Goal: Find specific page/section: Find specific page/section

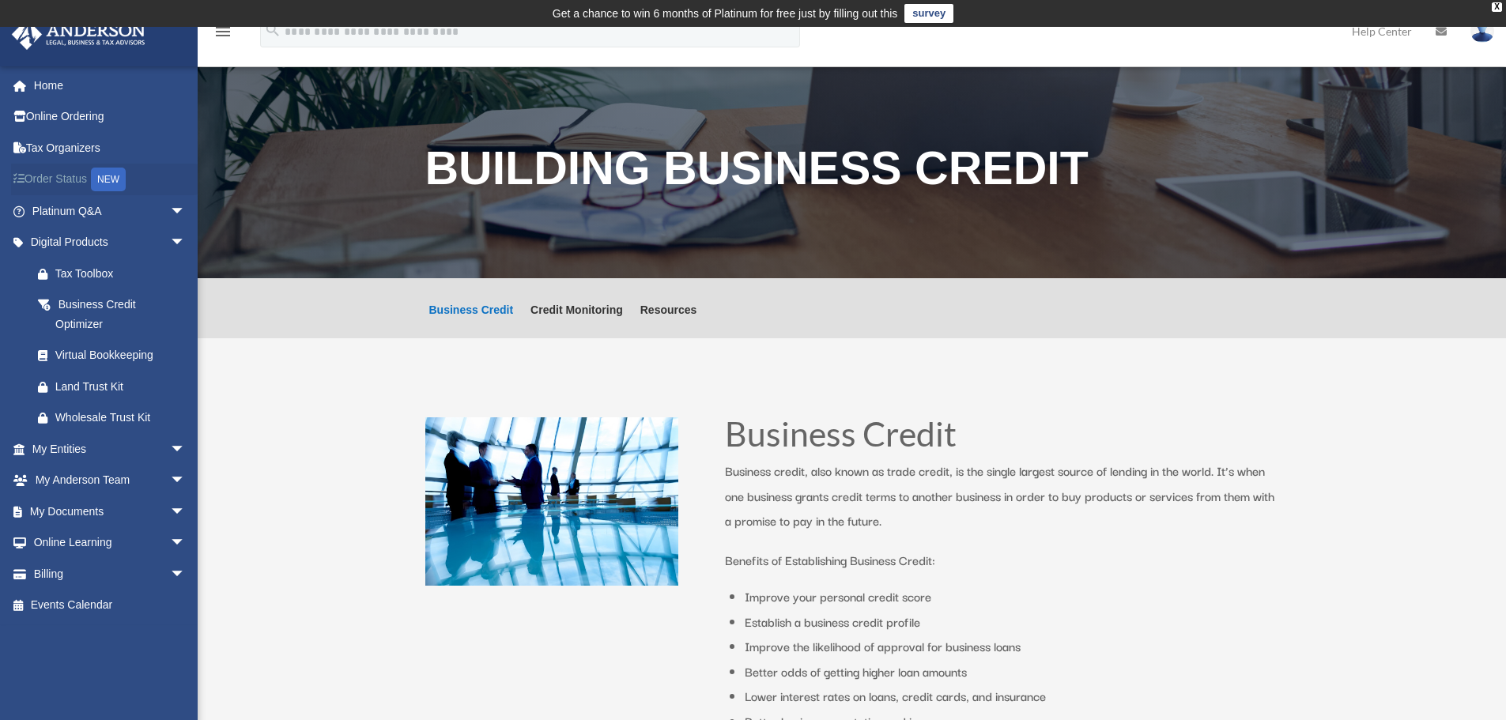
click at [65, 176] on link "Order Status NEW" at bounding box center [110, 180] width 198 height 32
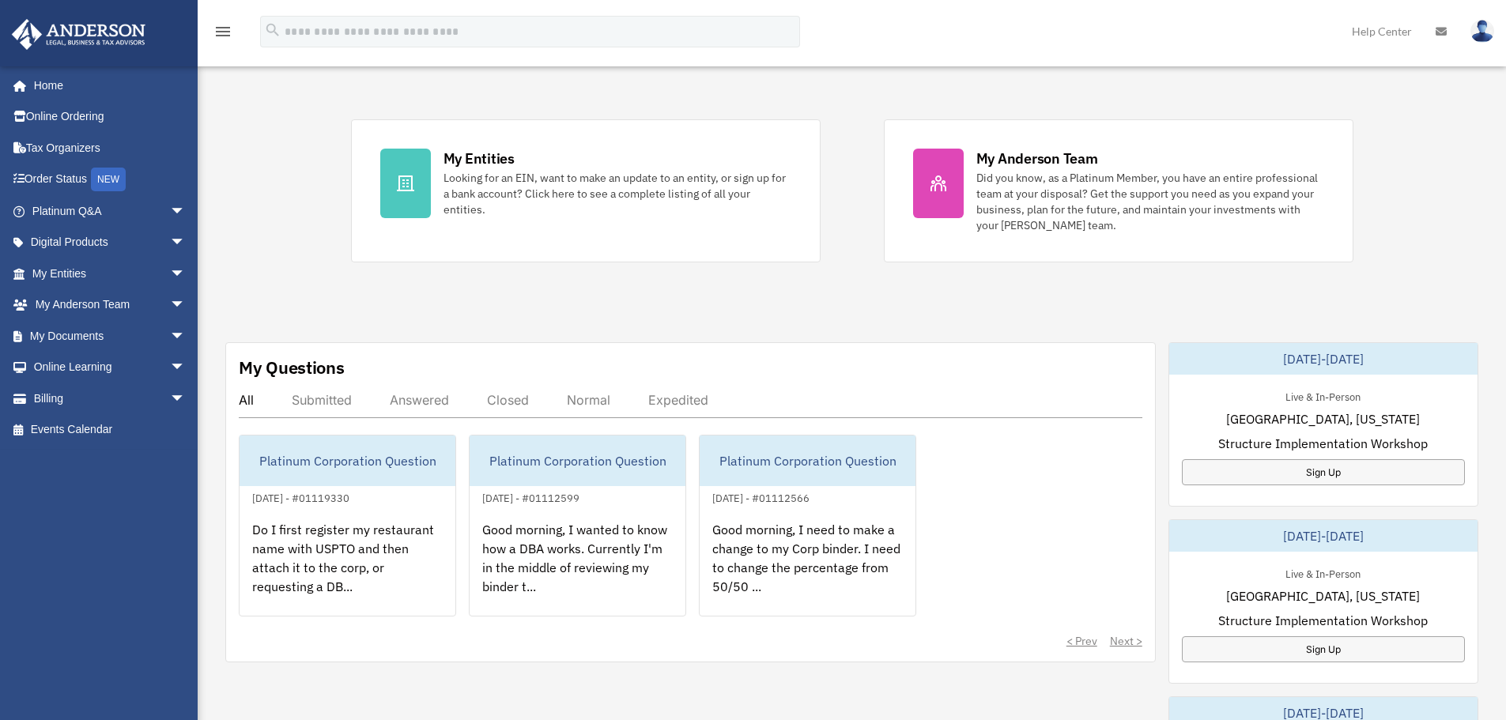
scroll to position [474, 0]
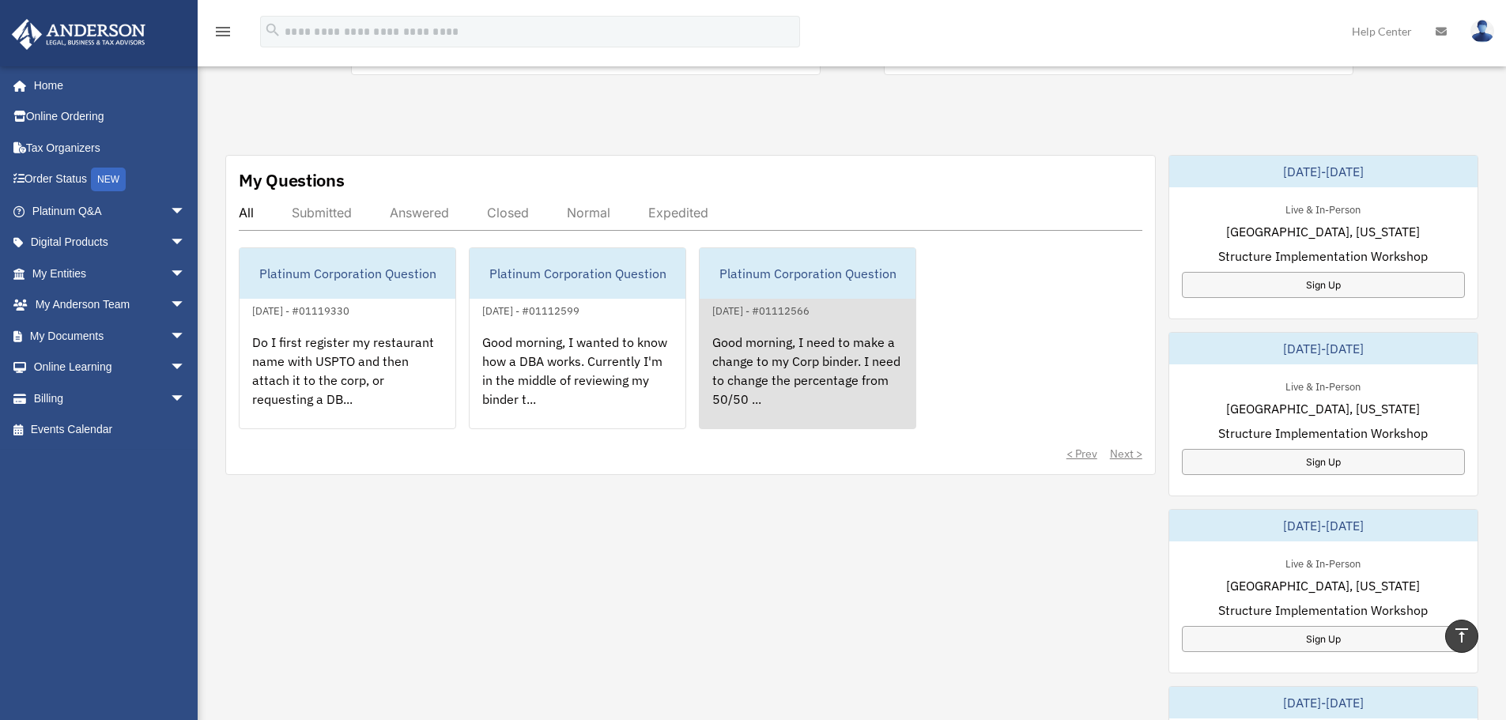
click at [792, 276] on div "Platinum Corporation Question" at bounding box center [807, 273] width 216 height 51
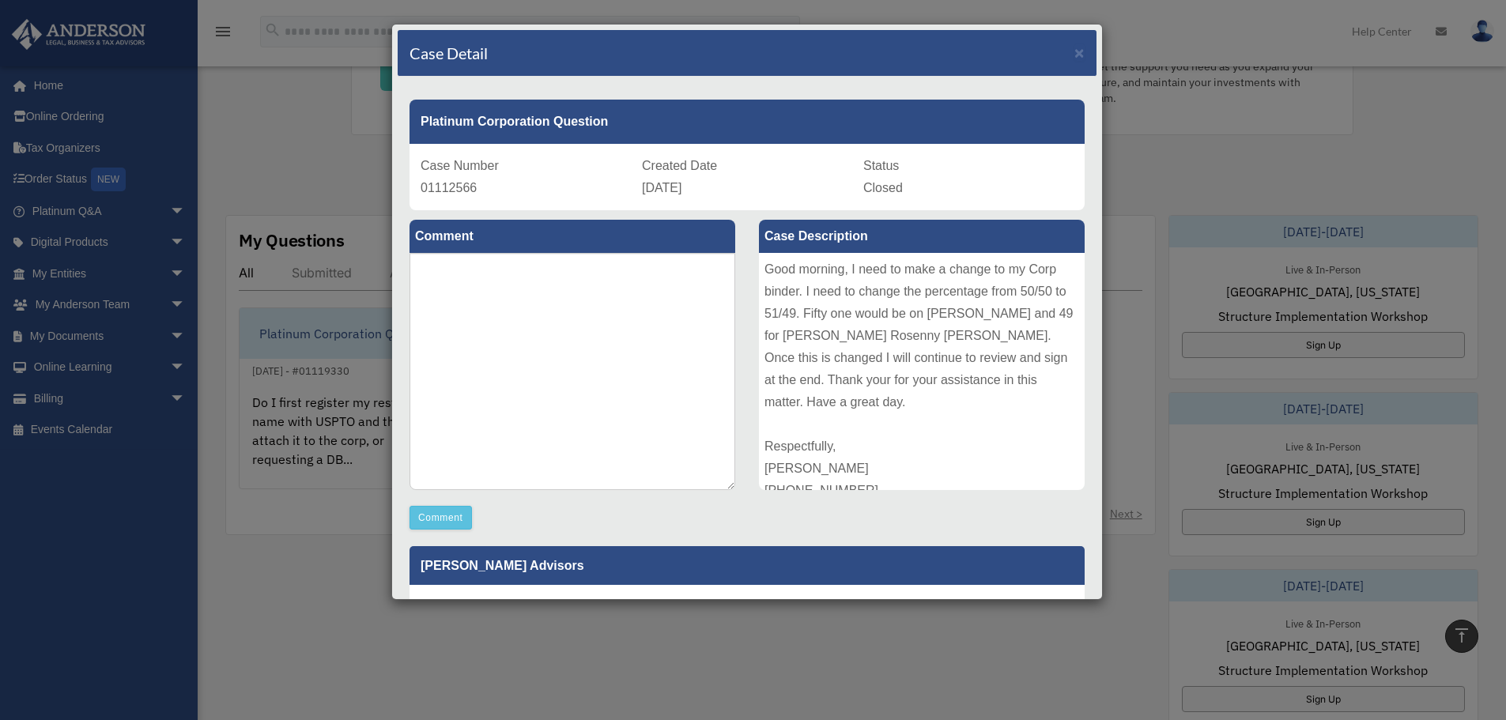
scroll to position [395, 0]
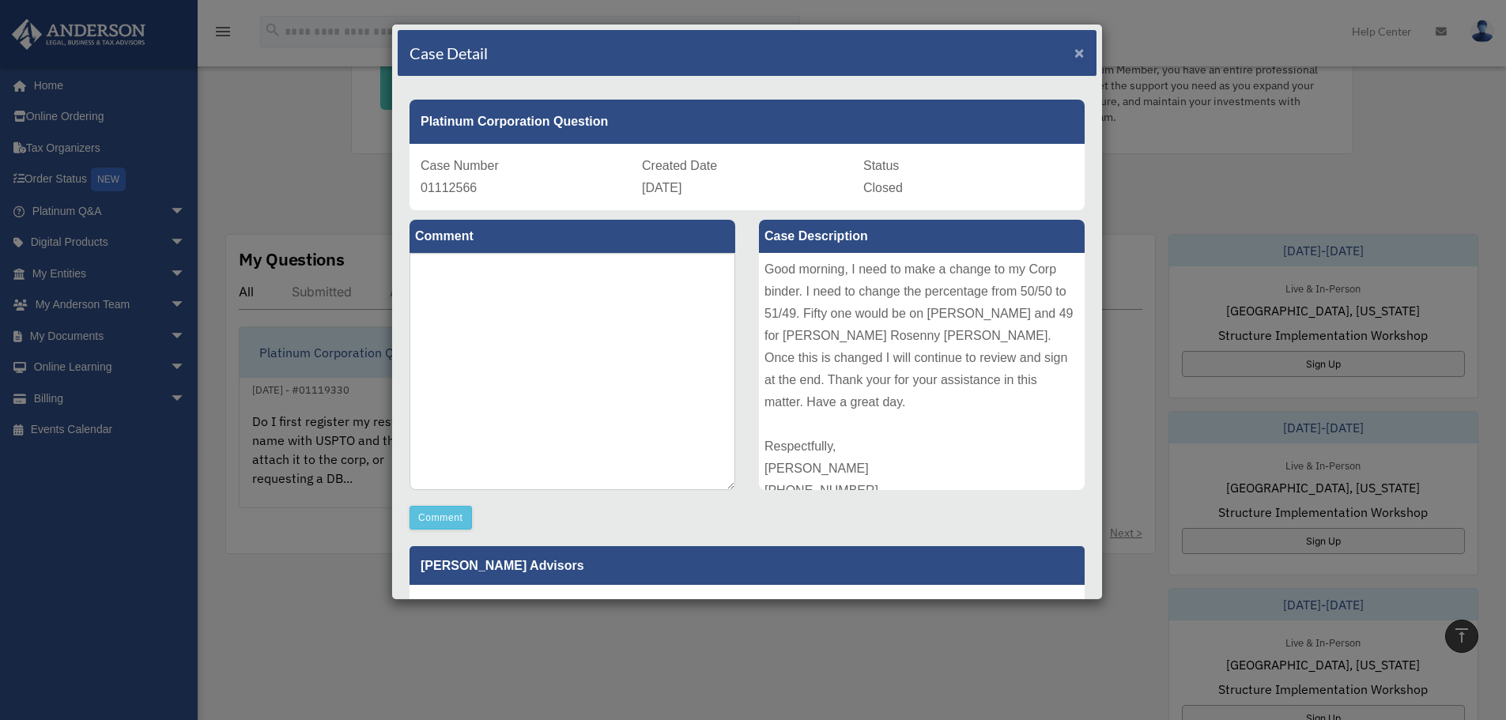
click at [1074, 51] on span "×" at bounding box center [1079, 52] width 10 height 18
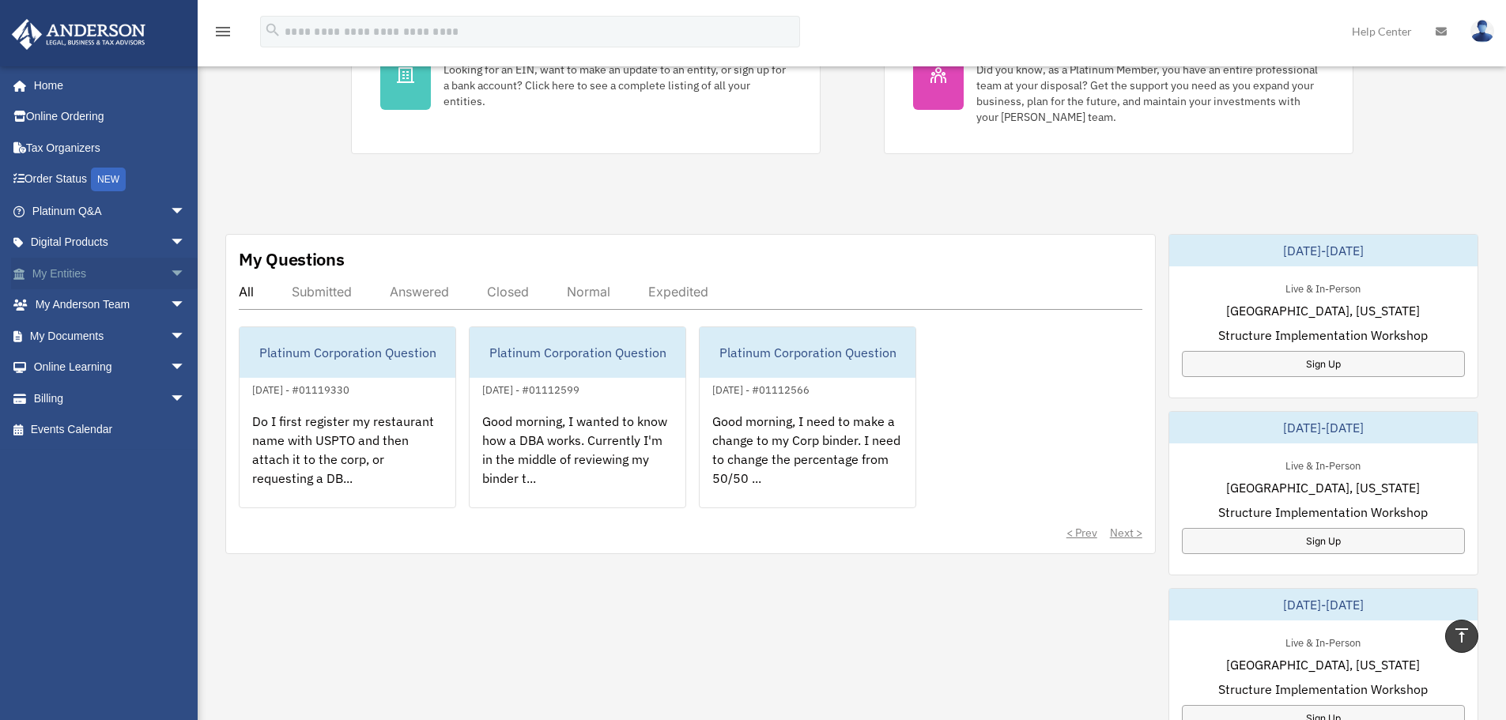
click at [170, 270] on span "arrow_drop_down" at bounding box center [186, 274] width 32 height 32
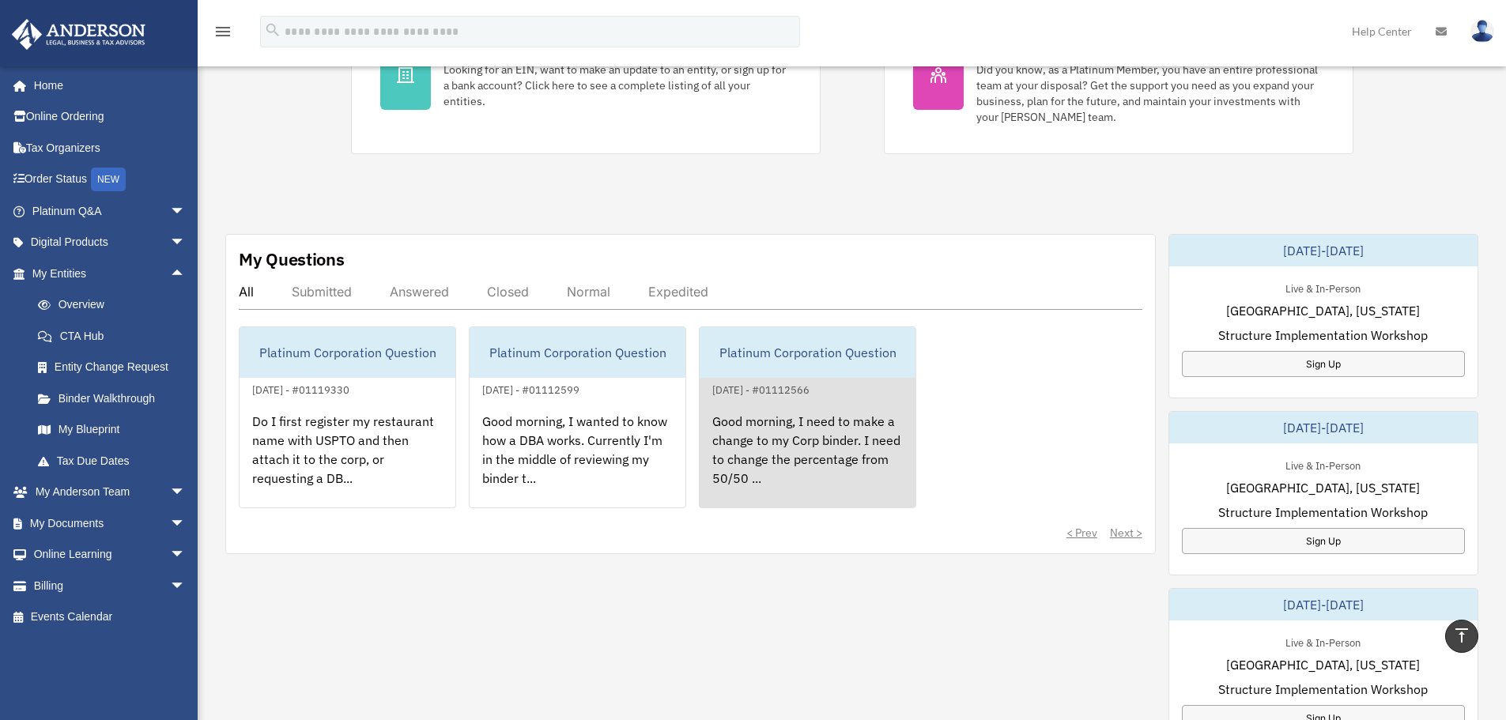
click at [803, 355] on div "Platinum Corporation Question" at bounding box center [807, 352] width 216 height 51
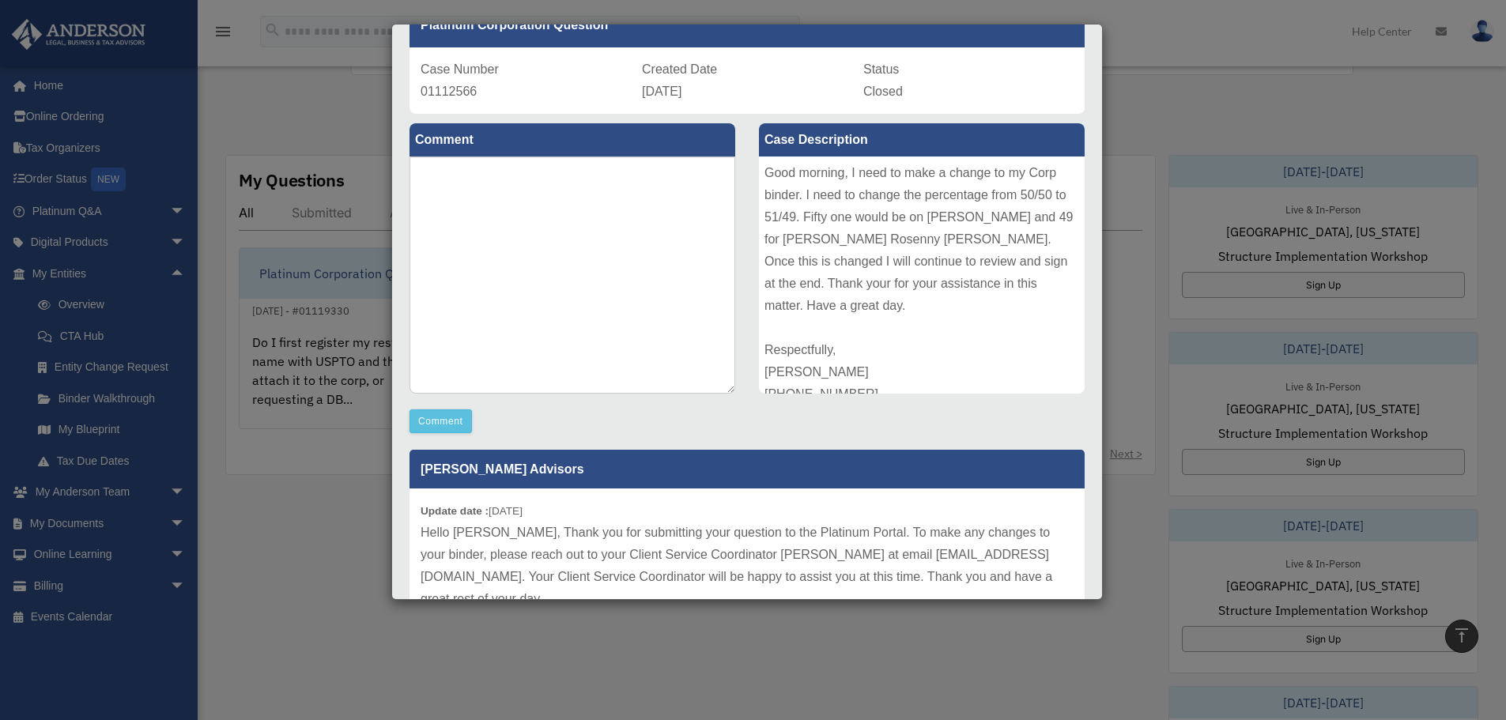
scroll to position [0, 0]
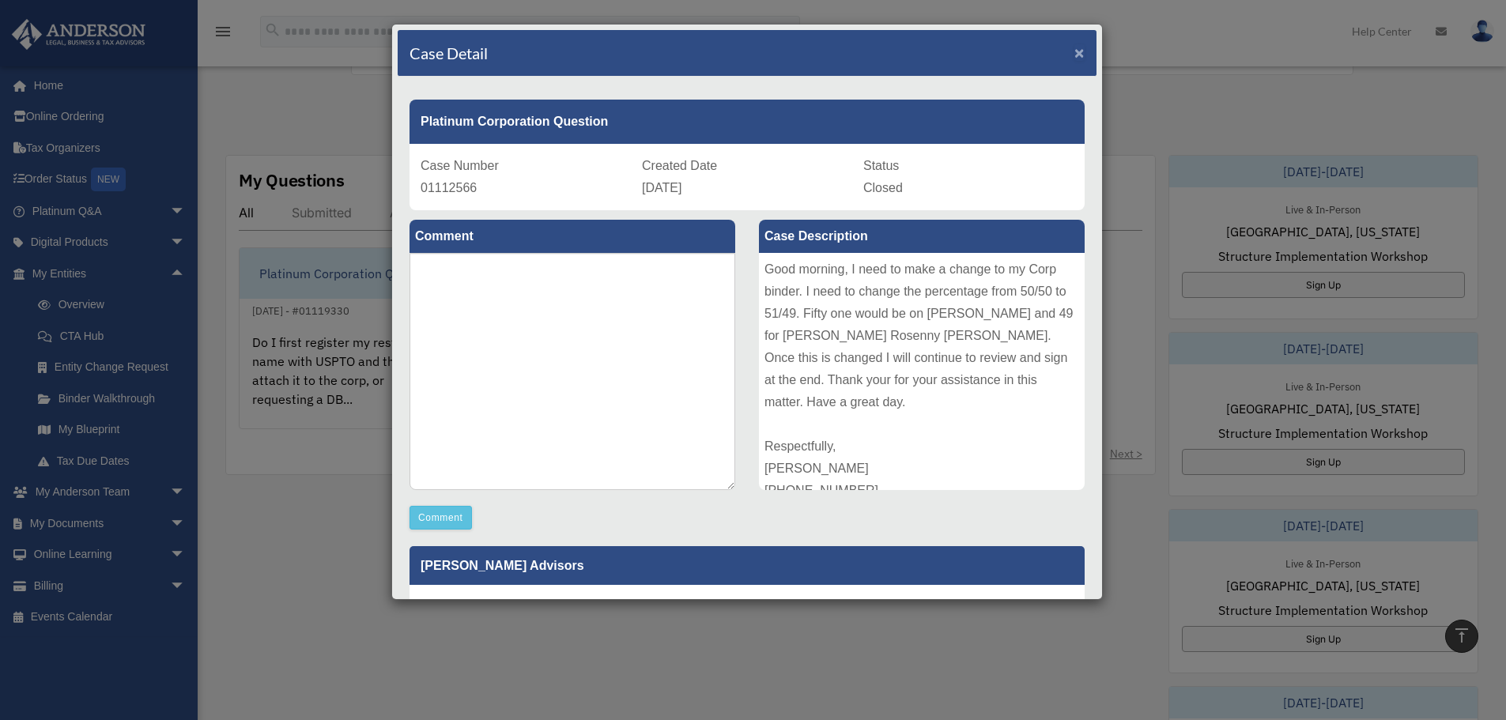
click at [1074, 52] on span "×" at bounding box center [1079, 52] width 10 height 18
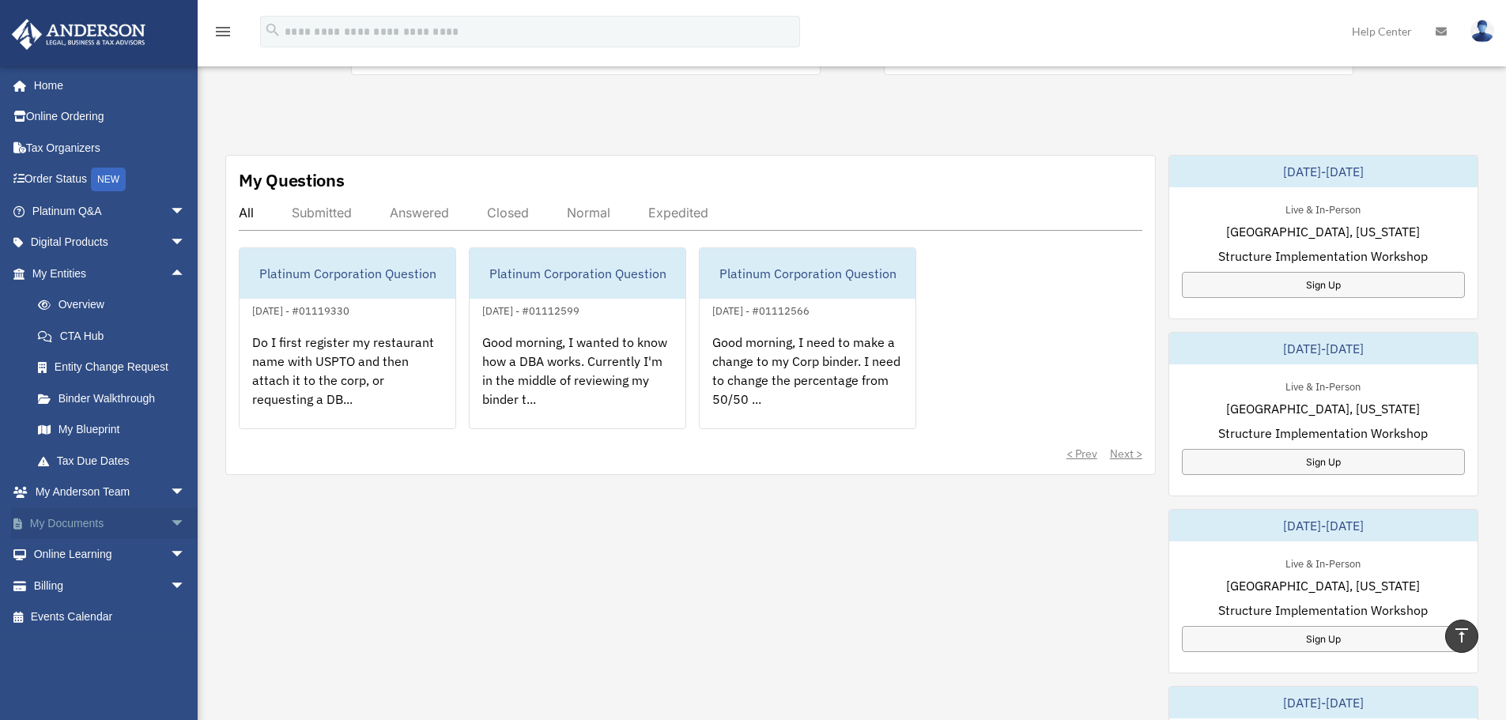
click at [170, 525] on span "arrow_drop_down" at bounding box center [186, 523] width 32 height 32
click at [107, 586] on link "Meeting Minutes" at bounding box center [115, 586] width 187 height 32
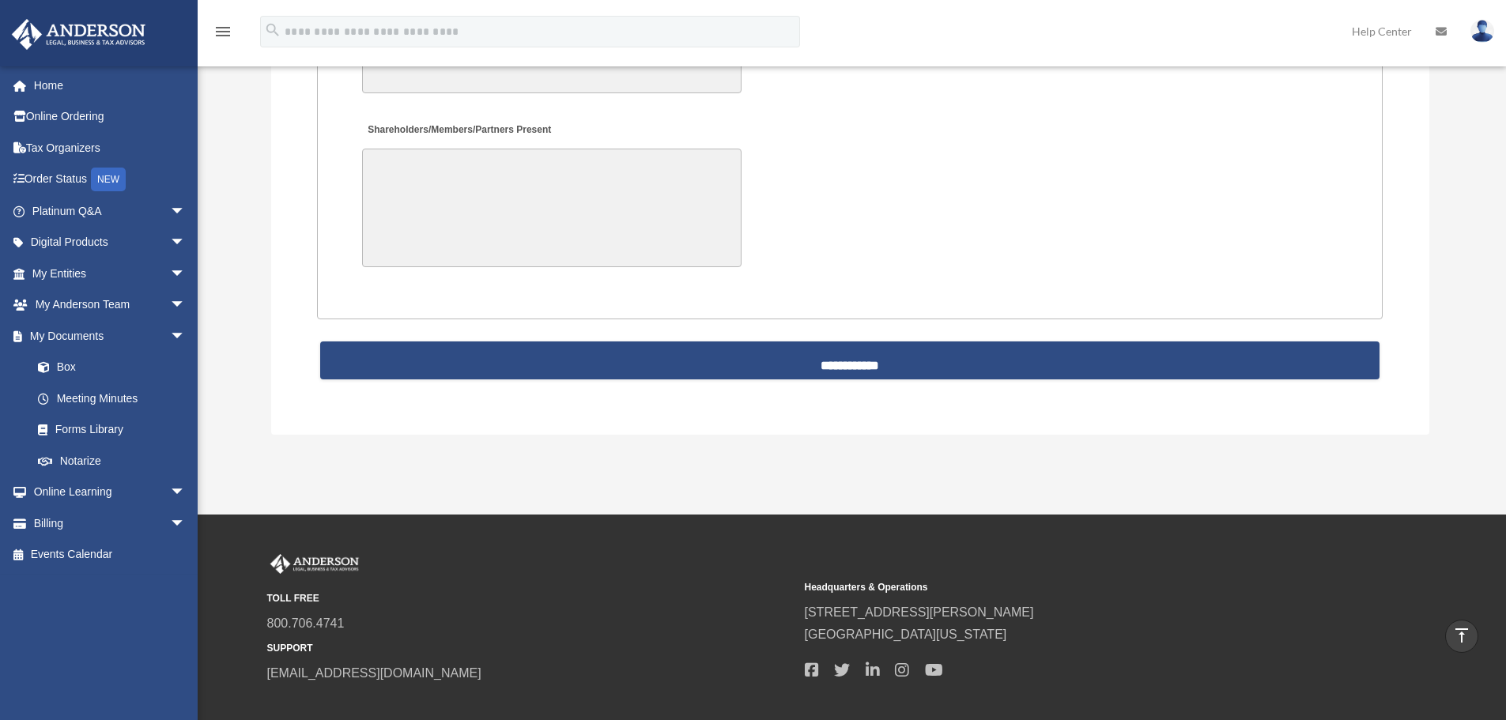
scroll to position [3526, 0]
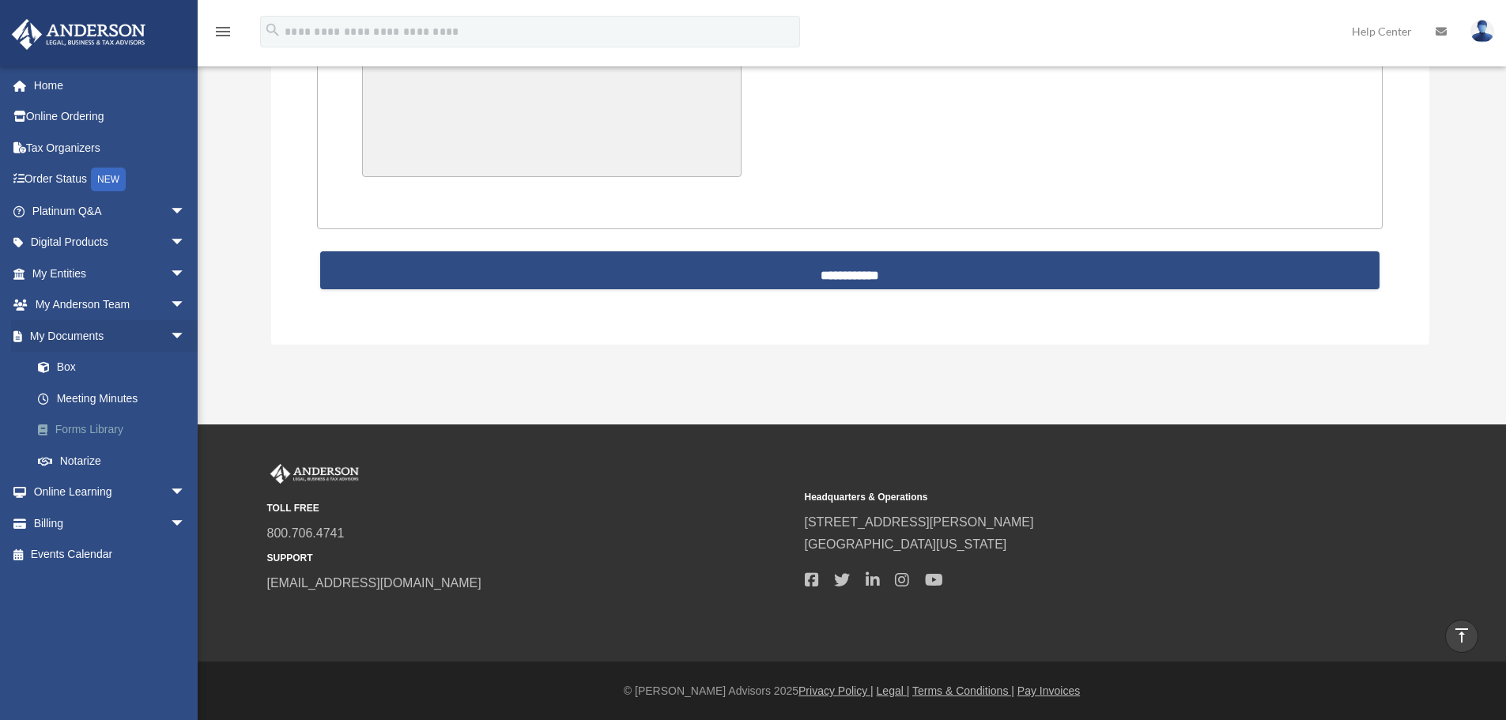
click at [85, 428] on link "Forms Library" at bounding box center [115, 430] width 187 height 32
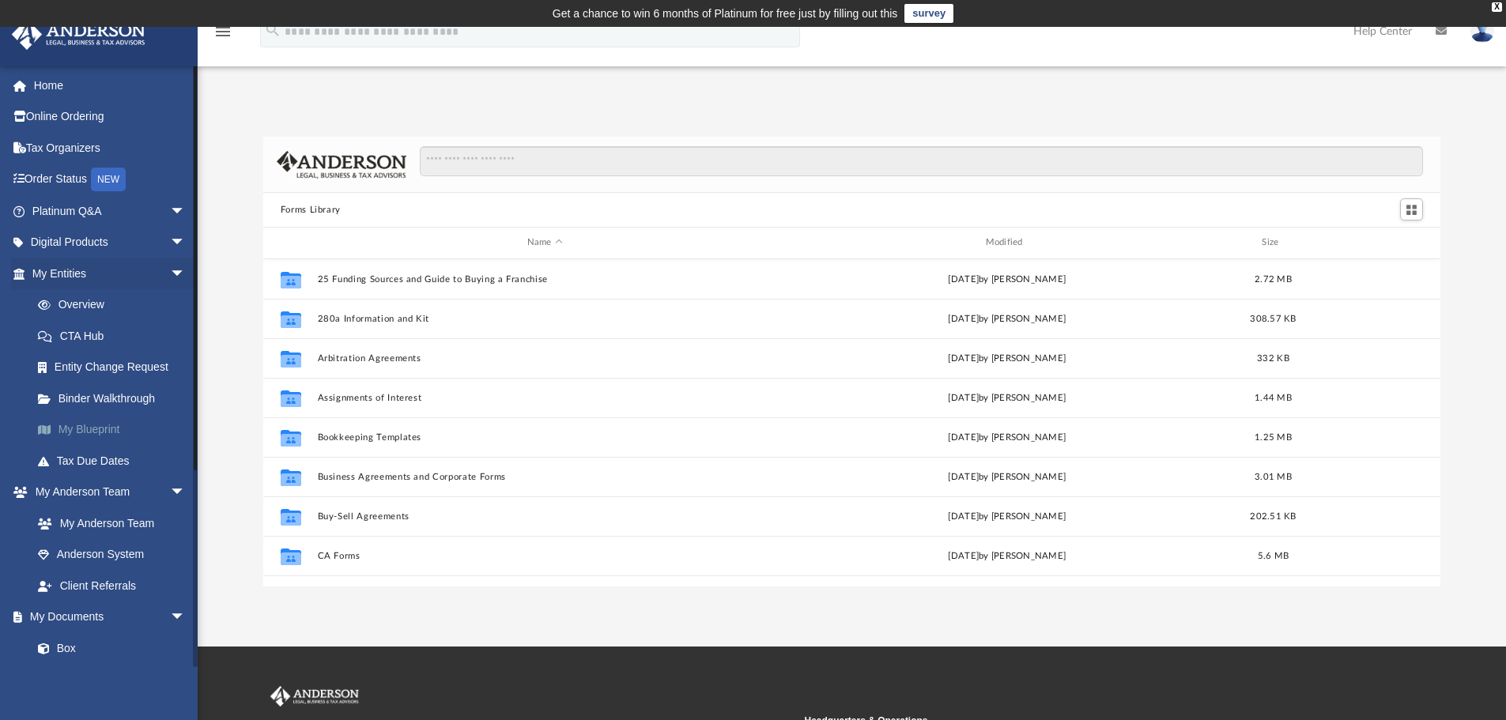
click at [85, 430] on link "My Blueprint" at bounding box center [115, 430] width 187 height 32
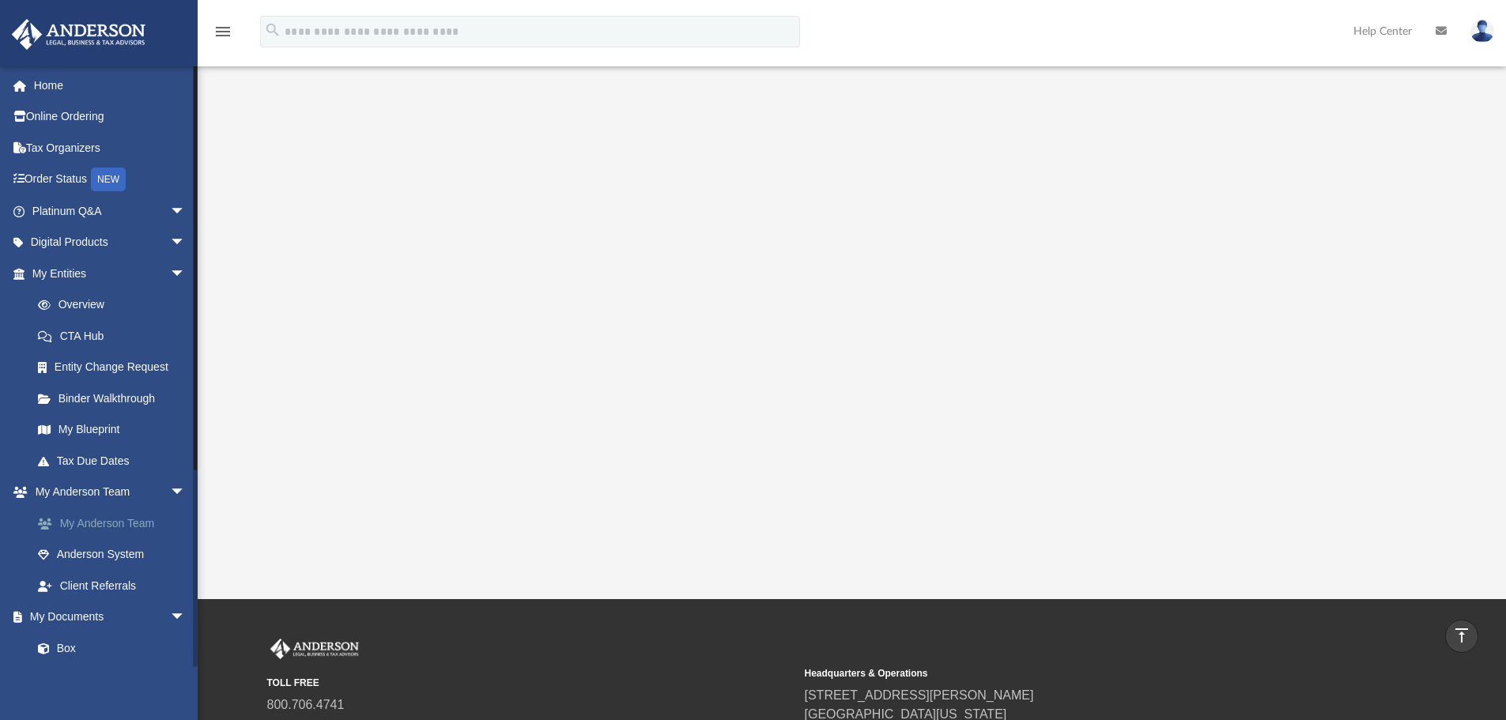
scroll to position [76, 0]
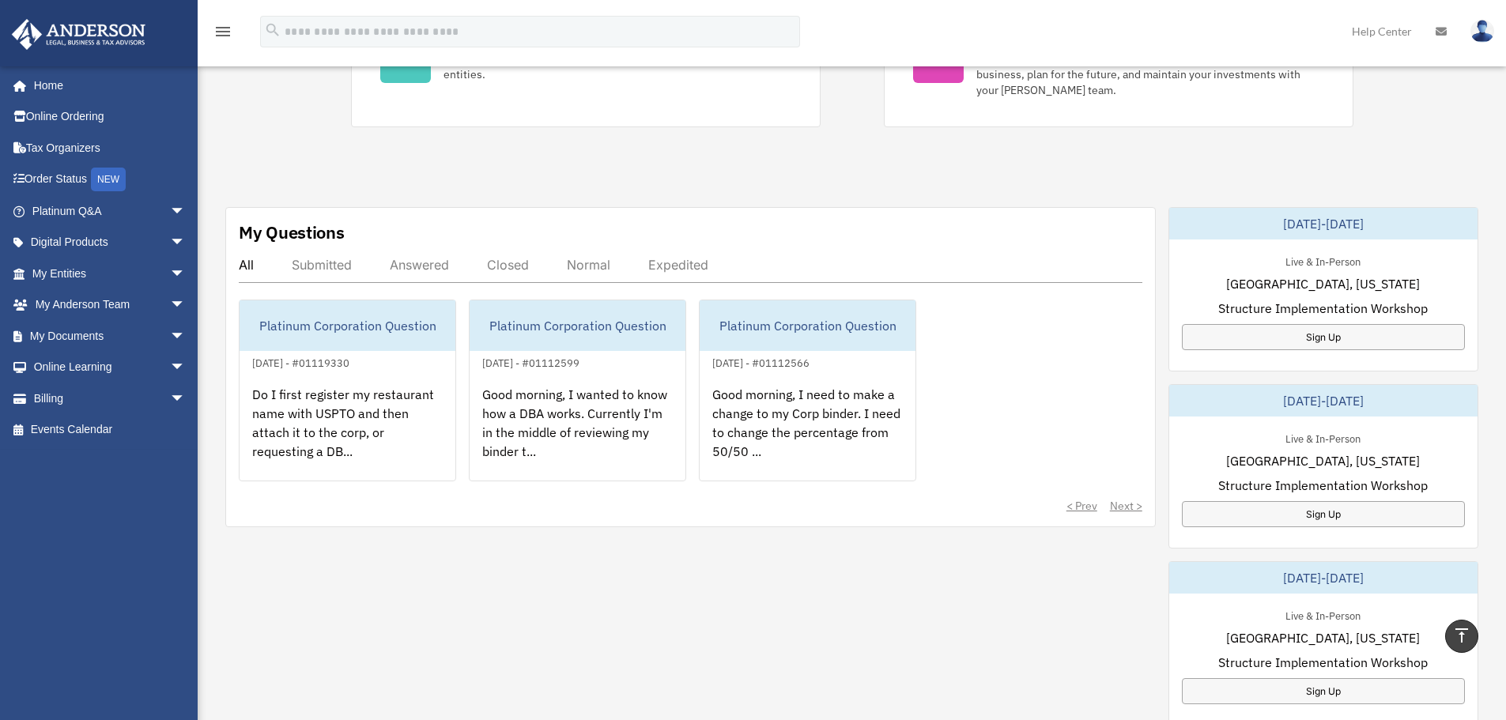
scroll to position [1052, 0]
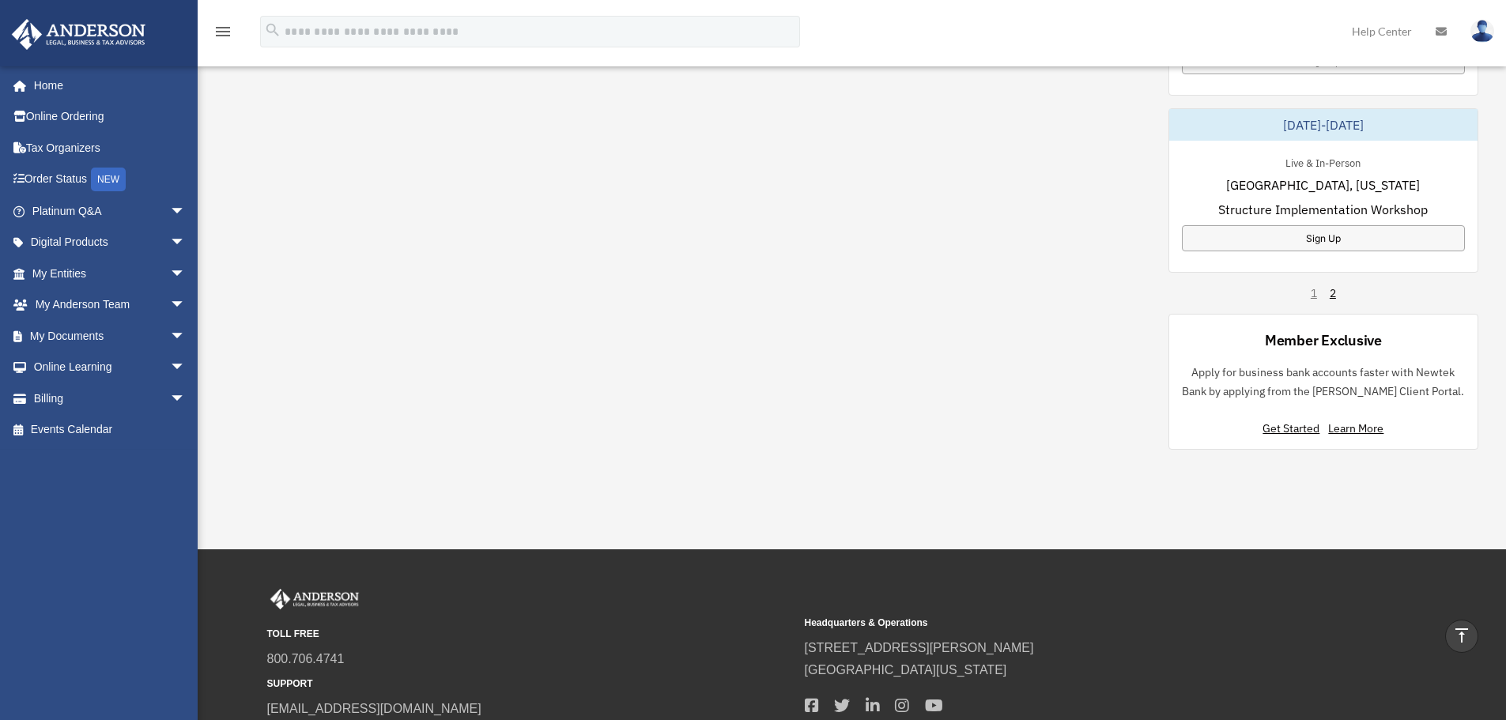
drag, startPoint x: 247, startPoint y: 86, endPoint x: 356, endPoint y: 62, distance: 111.0
click at [245, 92] on div "My Questions All Submitted Answered Closed Normal Expedited Platinum Corporatio…" at bounding box center [851, 13] width 1253 height 873
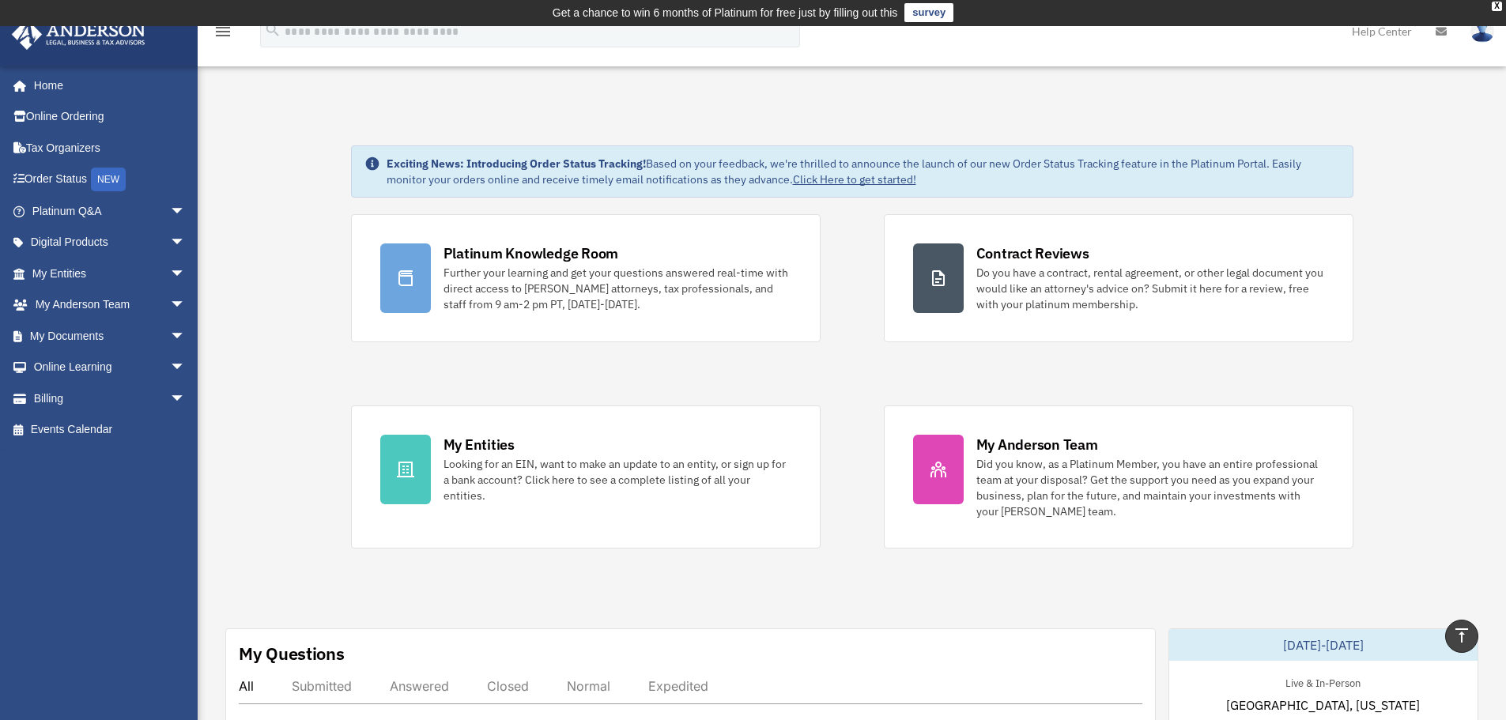
scroll to position [0, 0]
